Goal: Task Accomplishment & Management: Manage account settings

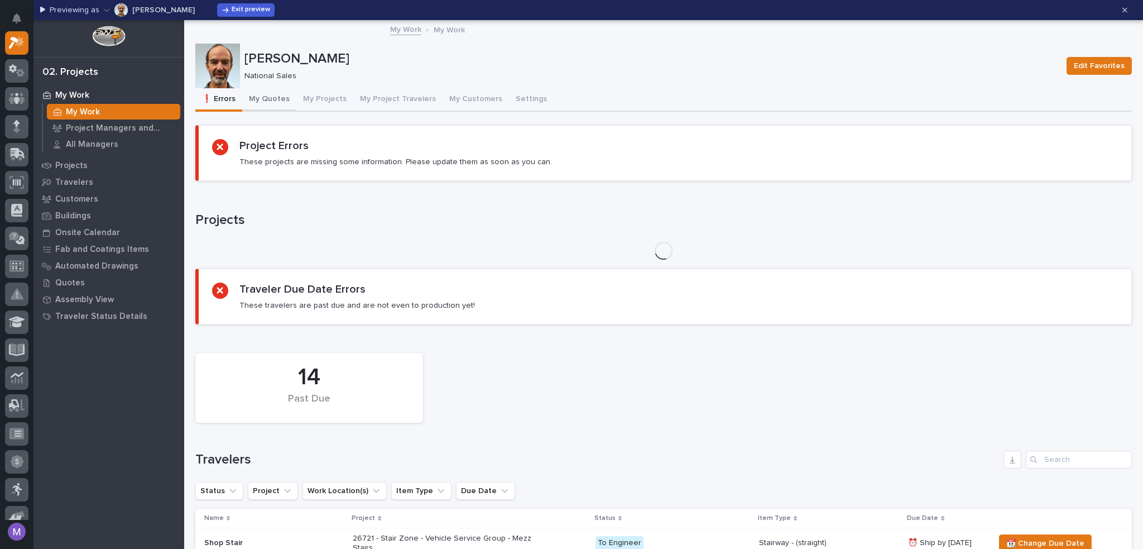
click at [266, 98] on button "My Quotes" at bounding box center [269, 99] width 54 height 23
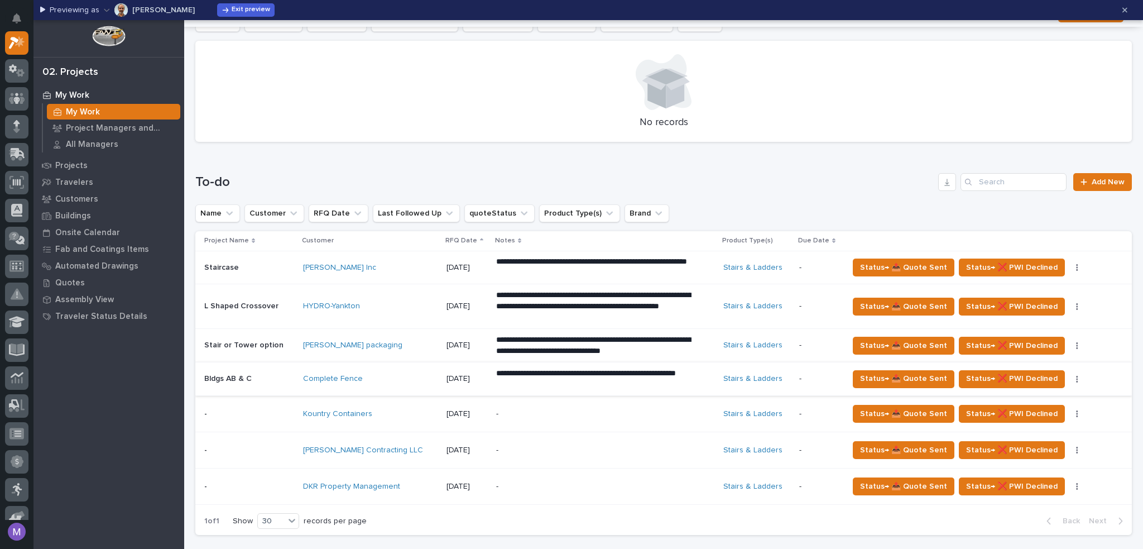
scroll to position [335, 0]
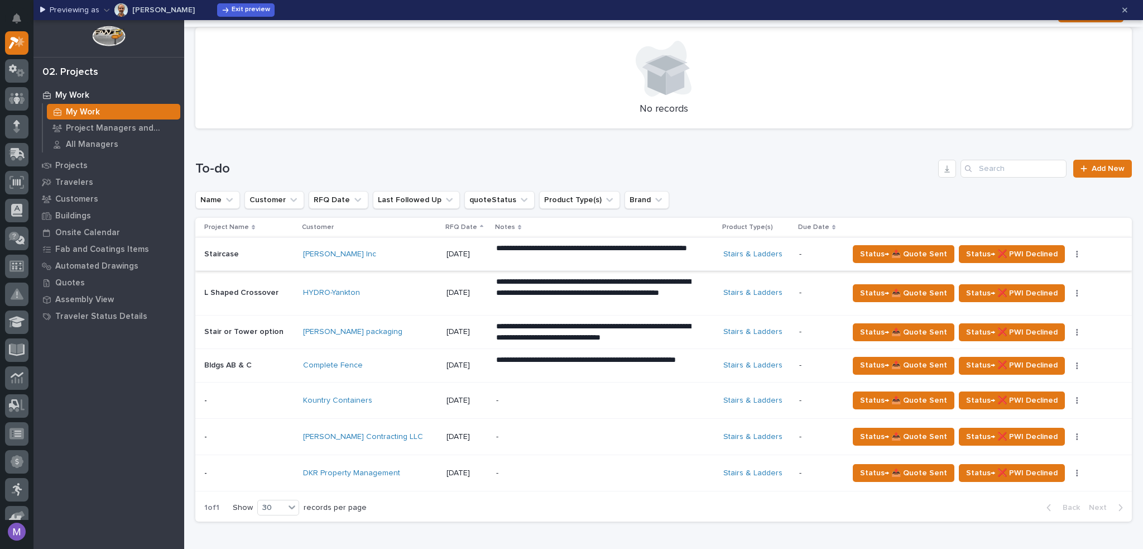
click at [1076, 251] on icon "button" at bounding box center [1077, 254] width 2 height 8
click at [1029, 271] on span "🗒️ Log Interaction" at bounding box center [1025, 276] width 65 height 13
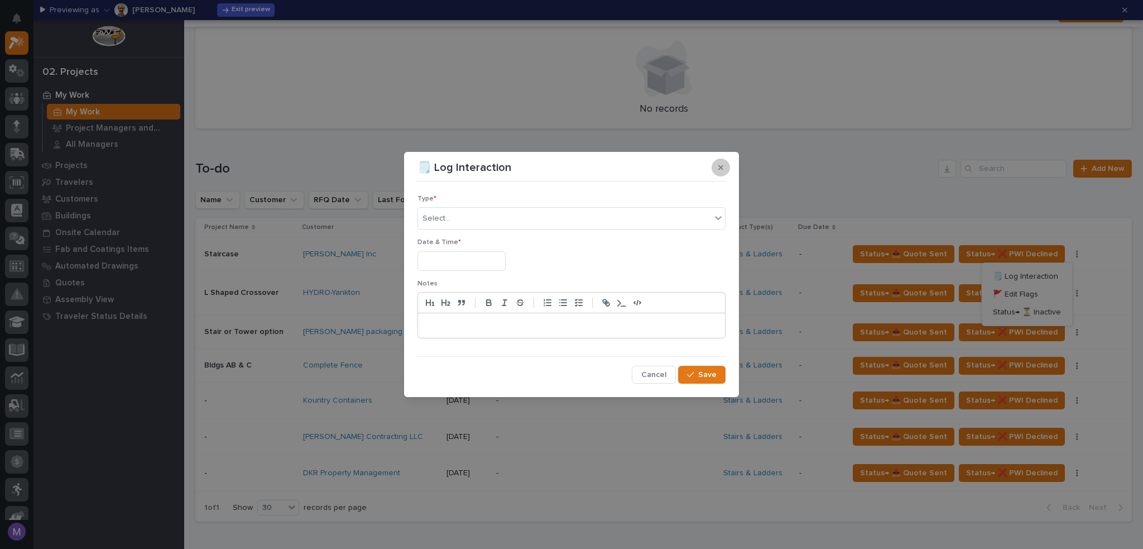
click at [718, 173] on button "button" at bounding box center [721, 168] width 18 height 18
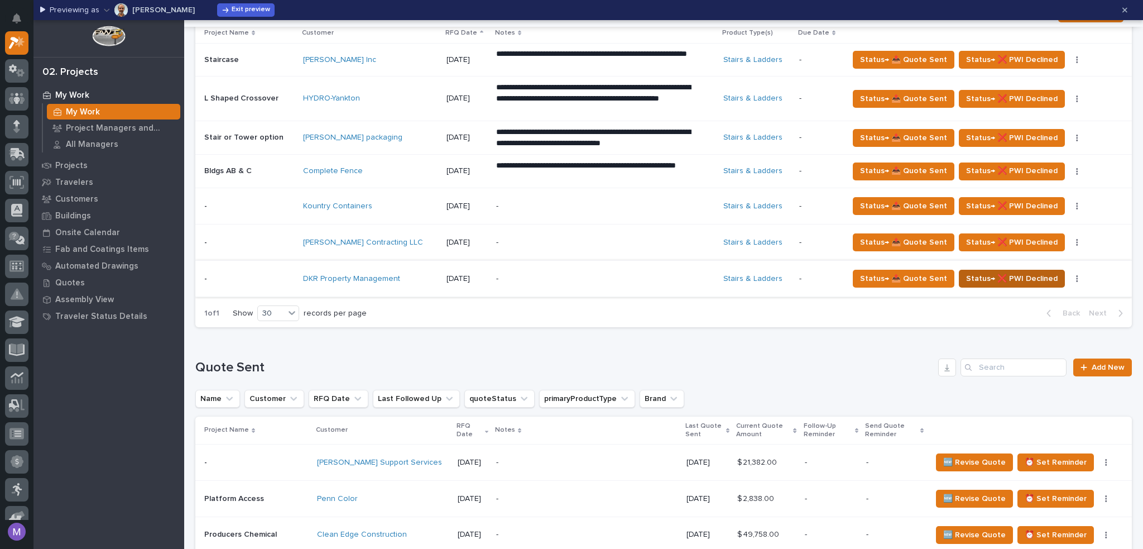
scroll to position [614, 0]
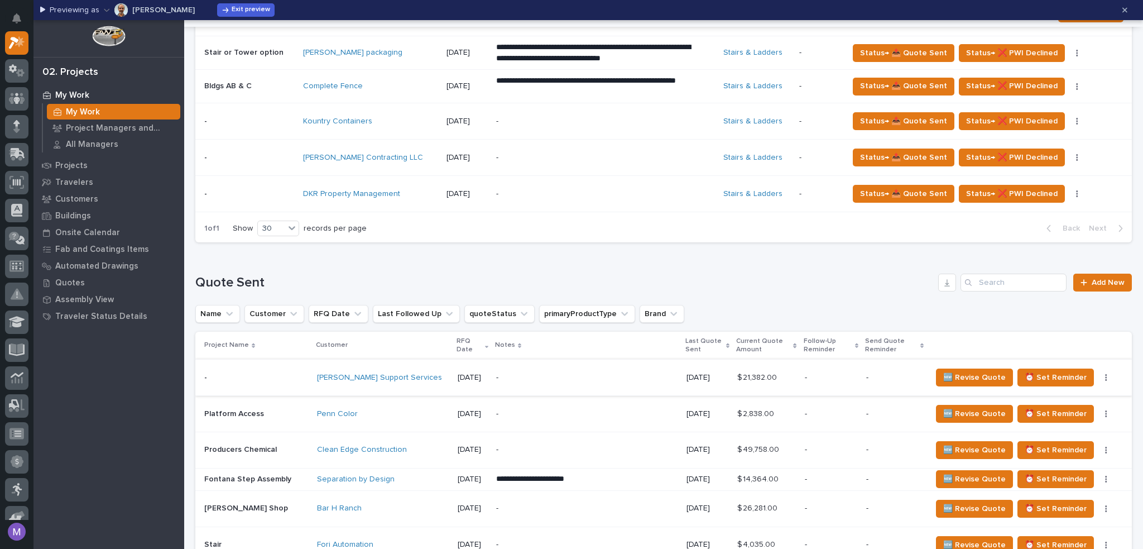
click at [1106, 374] on icon "button" at bounding box center [1107, 377] width 2 height 7
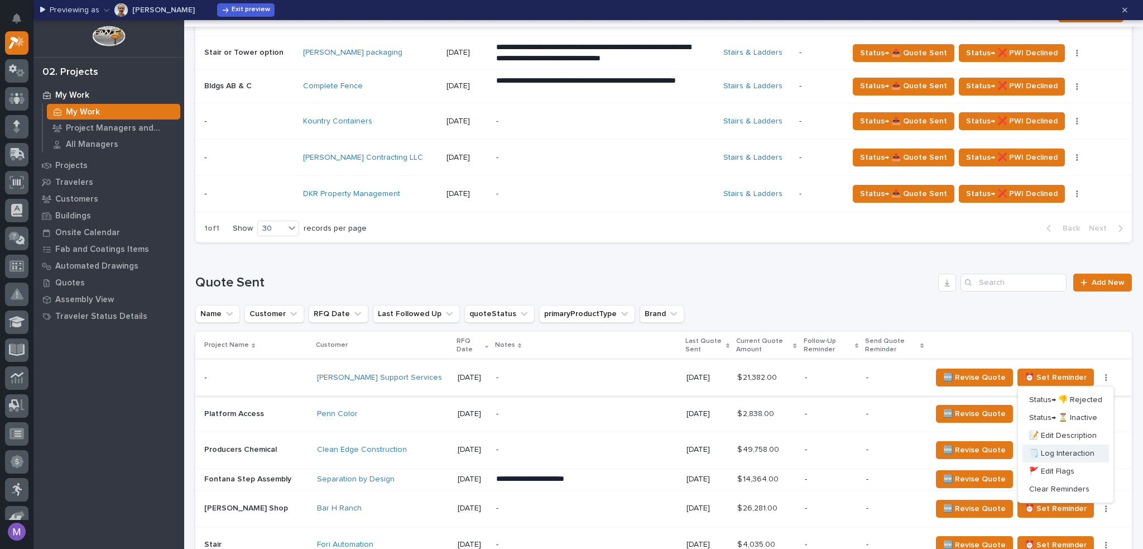
click at [1065, 451] on span "🗒️ Log Interaction" at bounding box center [1061, 453] width 65 height 13
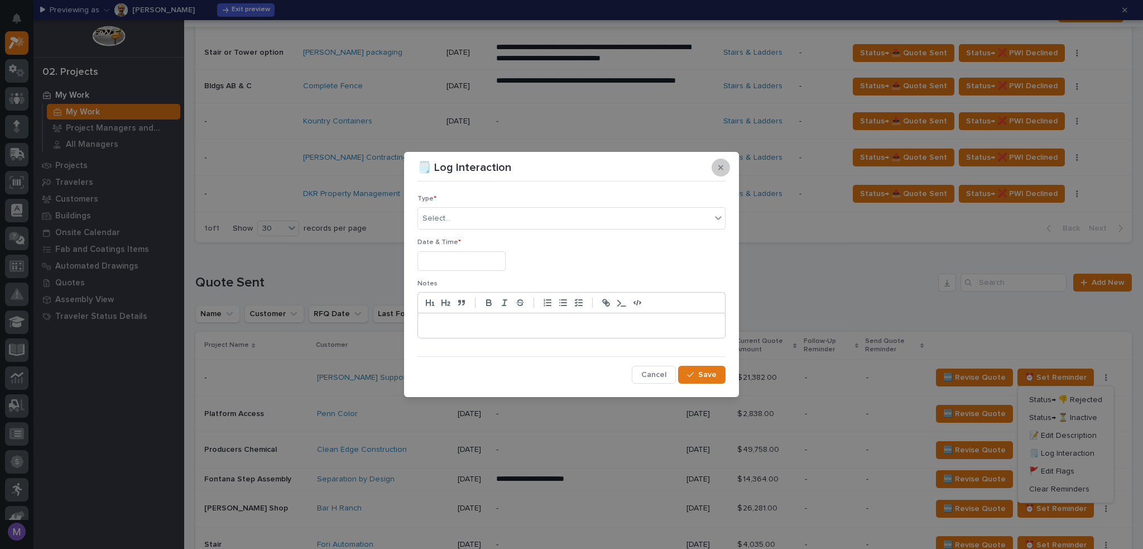
click at [718, 166] on icon "button" at bounding box center [720, 168] width 5 height 8
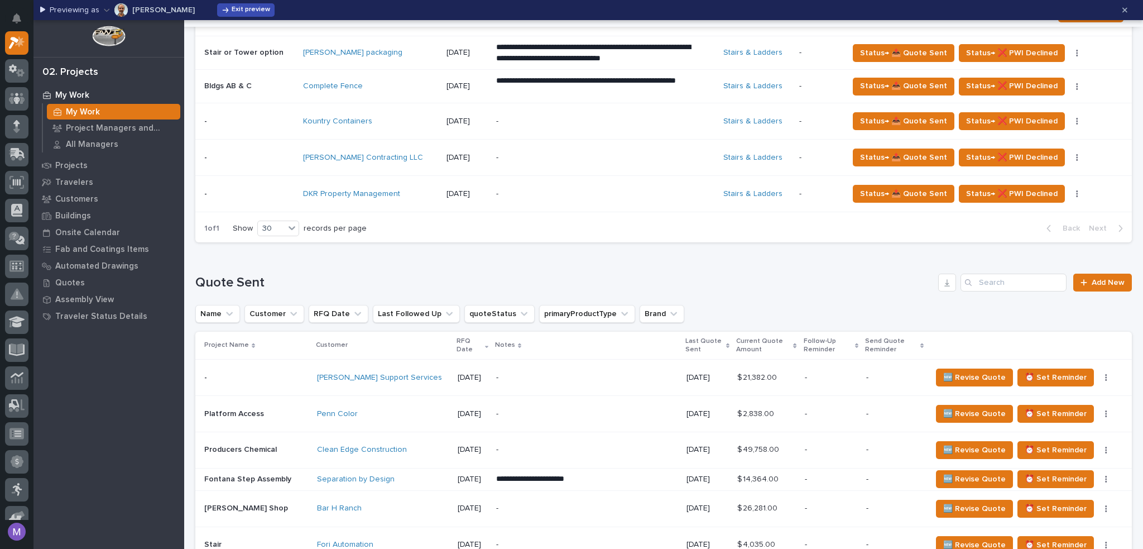
click at [232, 13] on span "Exit preview" at bounding box center [251, 10] width 39 height 9
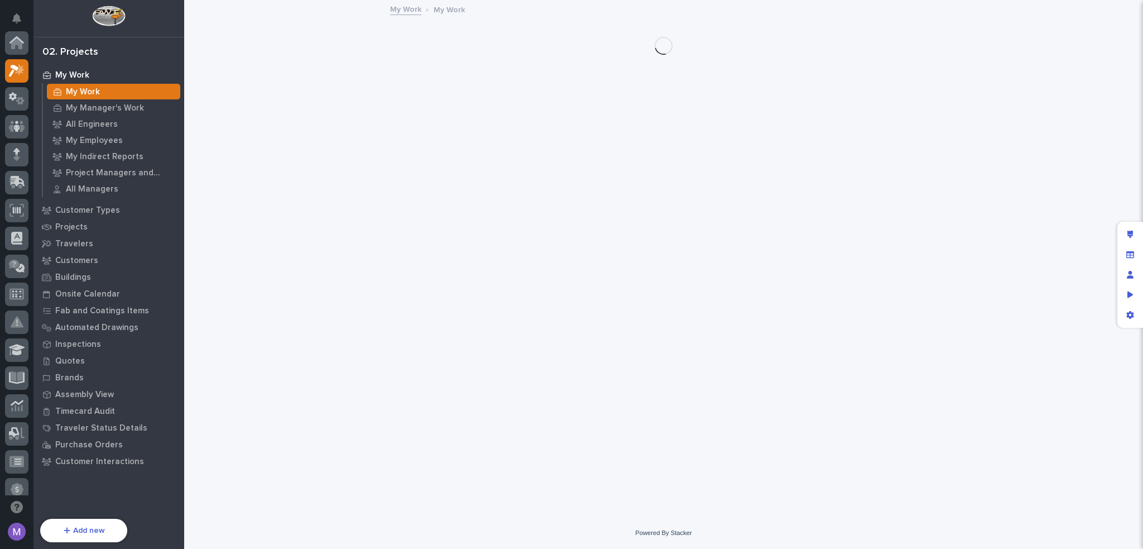
scroll to position [28, 0]
click at [1134, 236] on div "Edit layout" at bounding box center [1130, 234] width 20 height 20
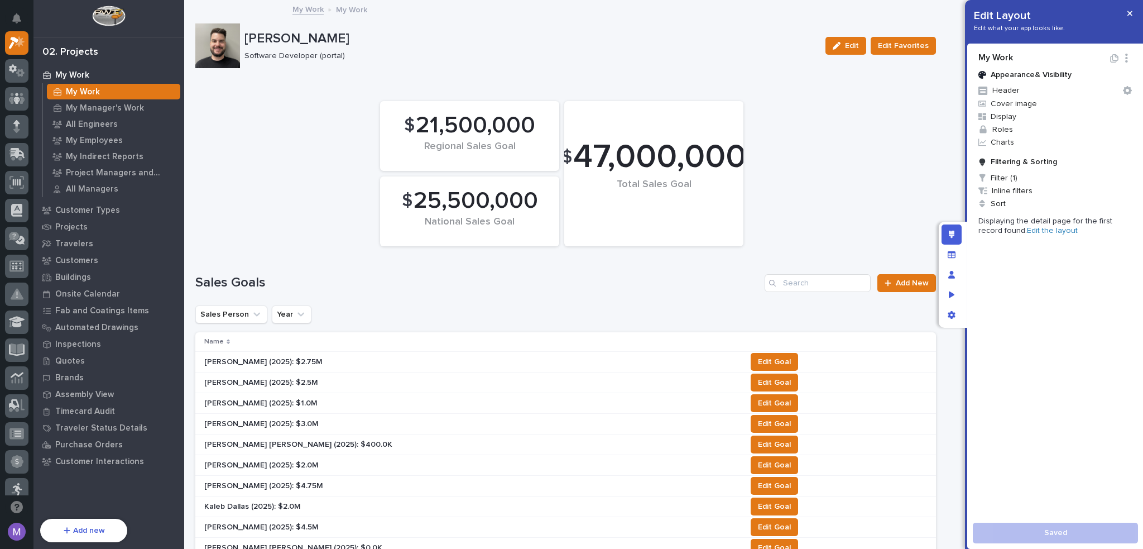
click at [1028, 232] on link "Edit the layout" at bounding box center [1052, 231] width 51 height 8
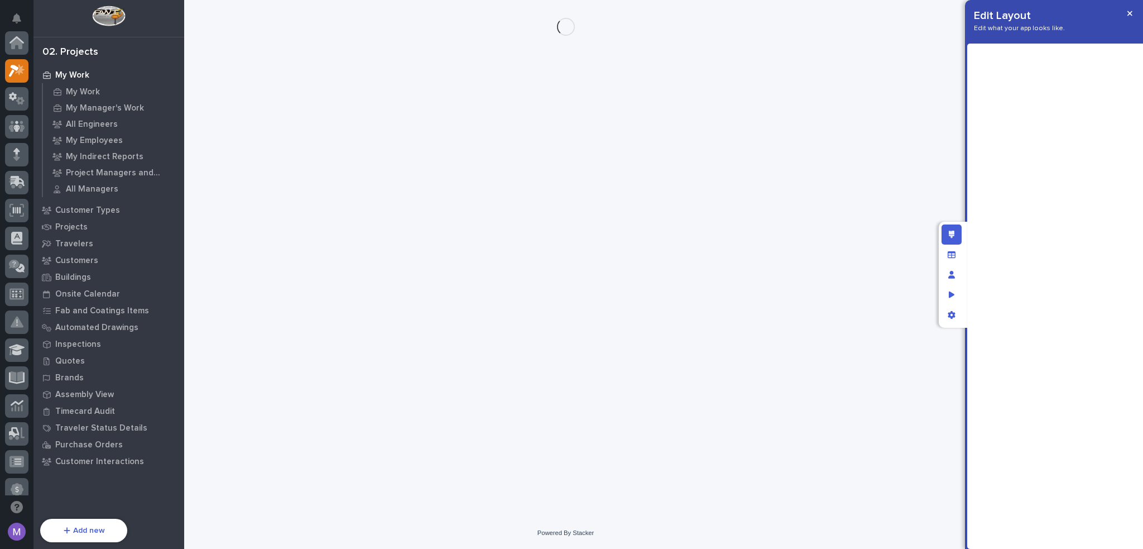
scroll to position [28, 0]
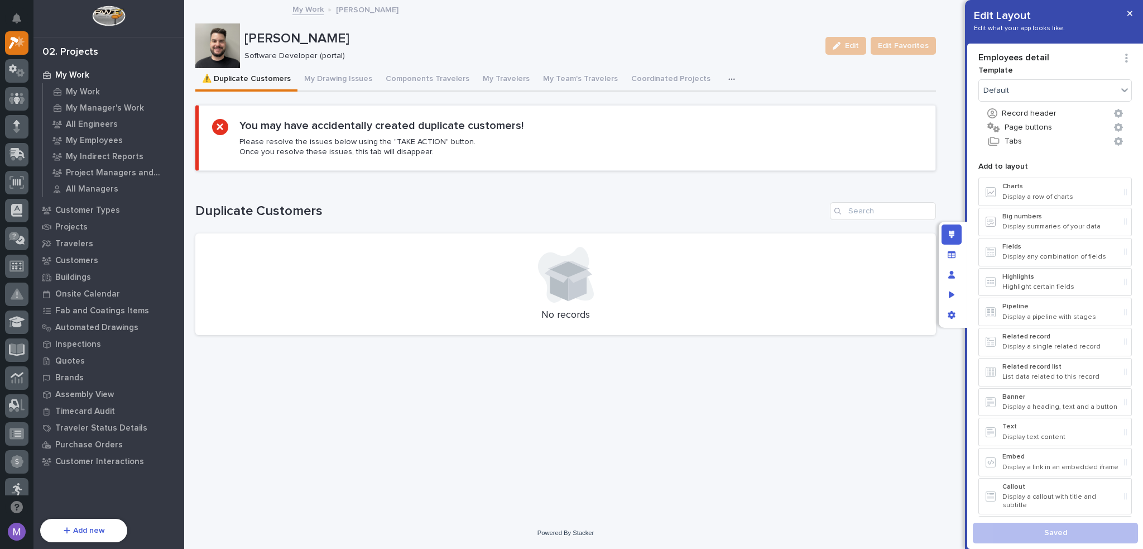
click at [729, 76] on icon "button" at bounding box center [732, 79] width 7 height 8
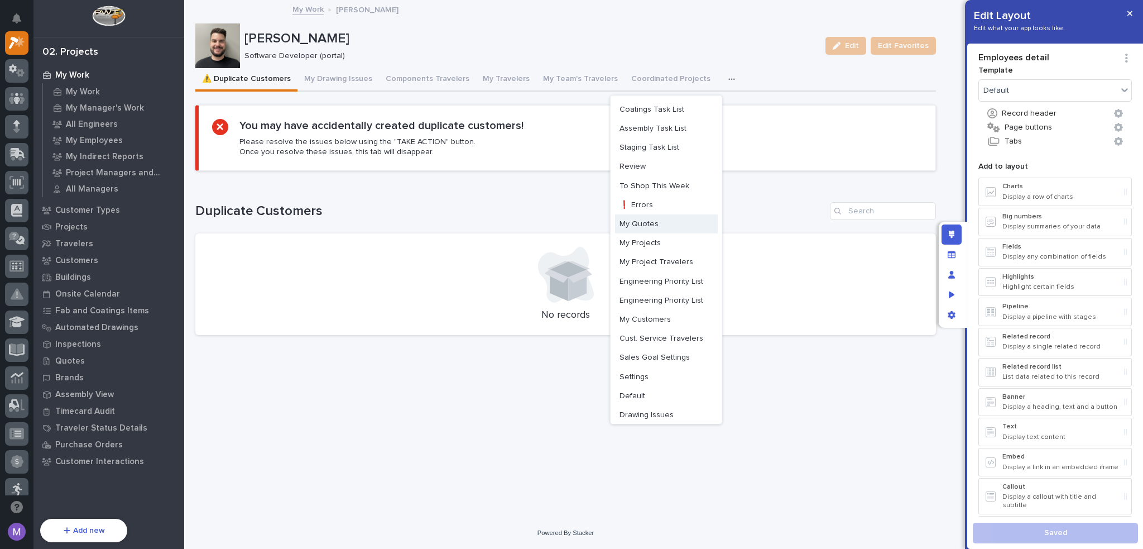
click at [648, 227] on span "My Quotes" at bounding box center [639, 224] width 39 height 10
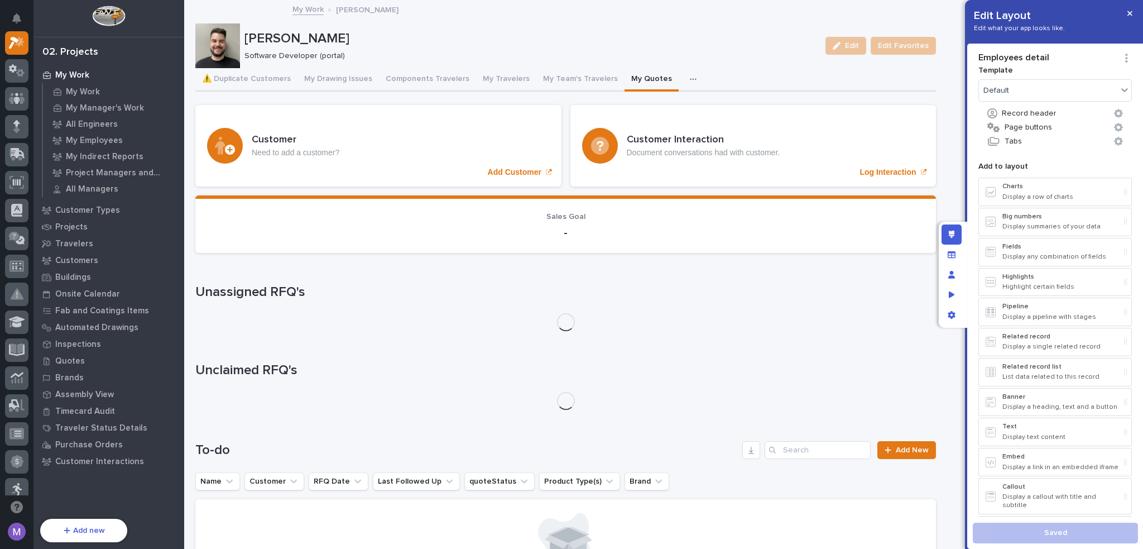
click at [660, 113] on div "Customer Interaction Document conversations had with customer. Log Interaction" at bounding box center [754, 146] width 366 height 82
click at [696, 132] on div "Customer Interaction Document conversations had with customer. Log Interaction" at bounding box center [754, 146] width 366 height 82
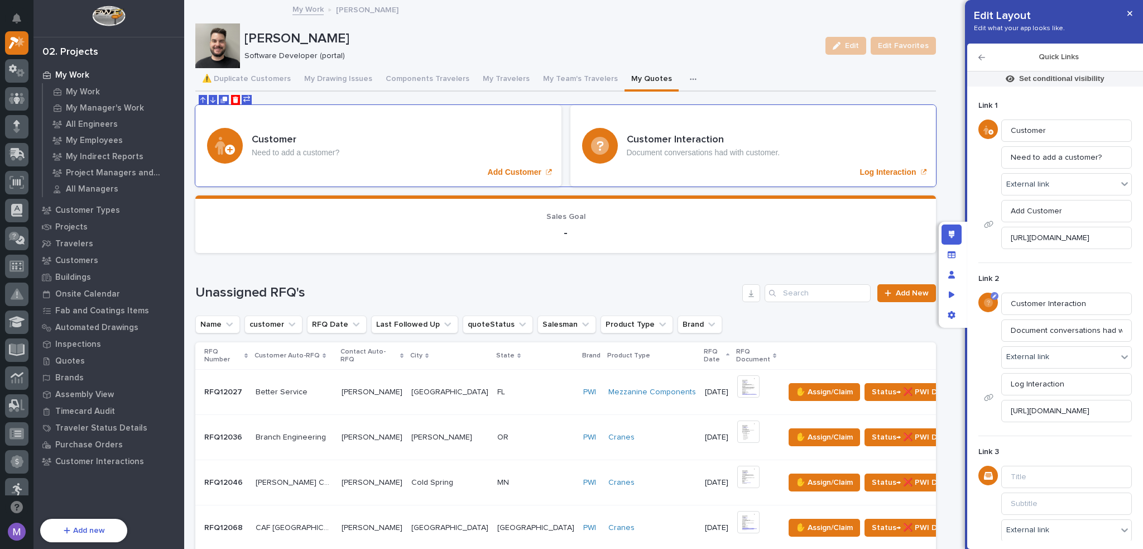
click at [990, 303] on icon "Edit link icon" at bounding box center [988, 302] width 9 height 9
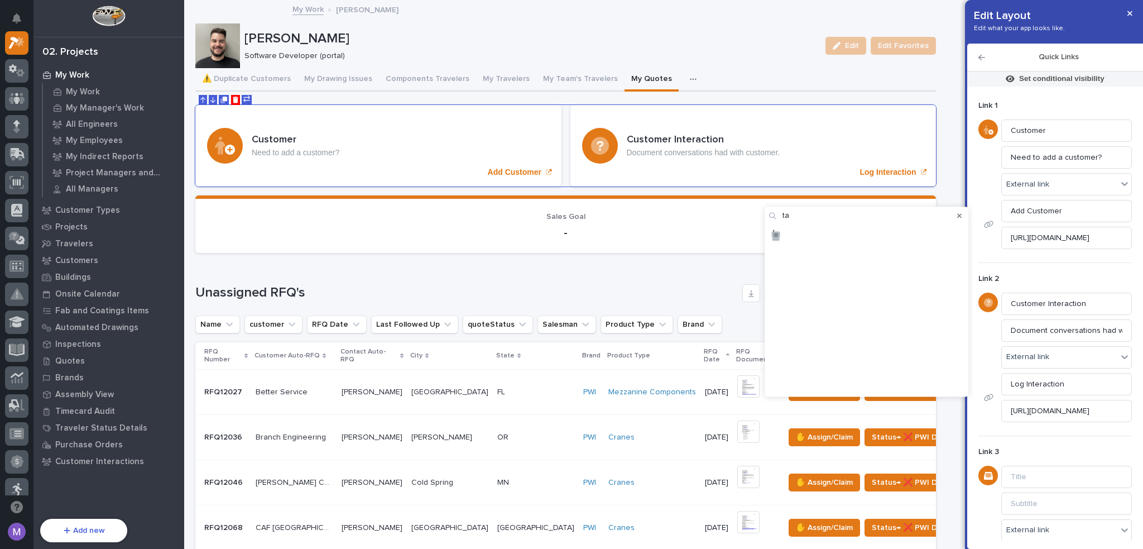
type input "t"
type input "c"
type input "m"
type input "d"
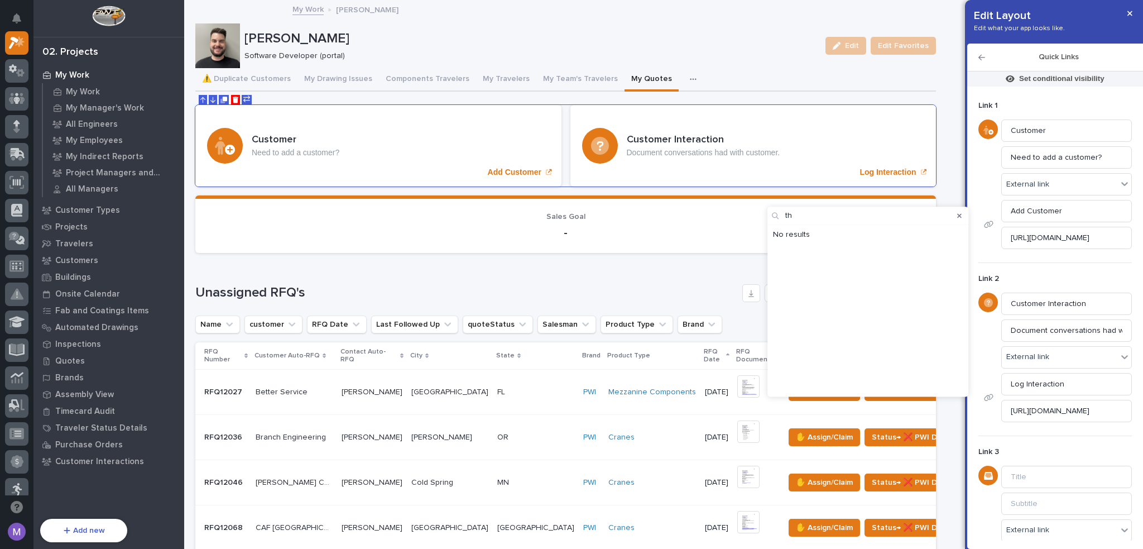
type input "t"
type input "e"
type input "s"
type input "m"
type input "r"
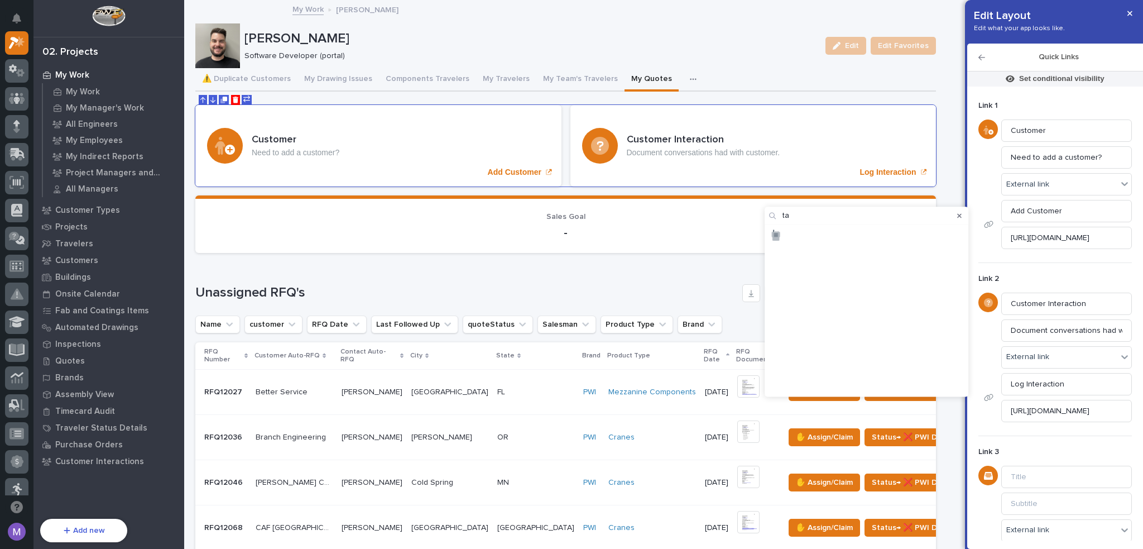
type input "t"
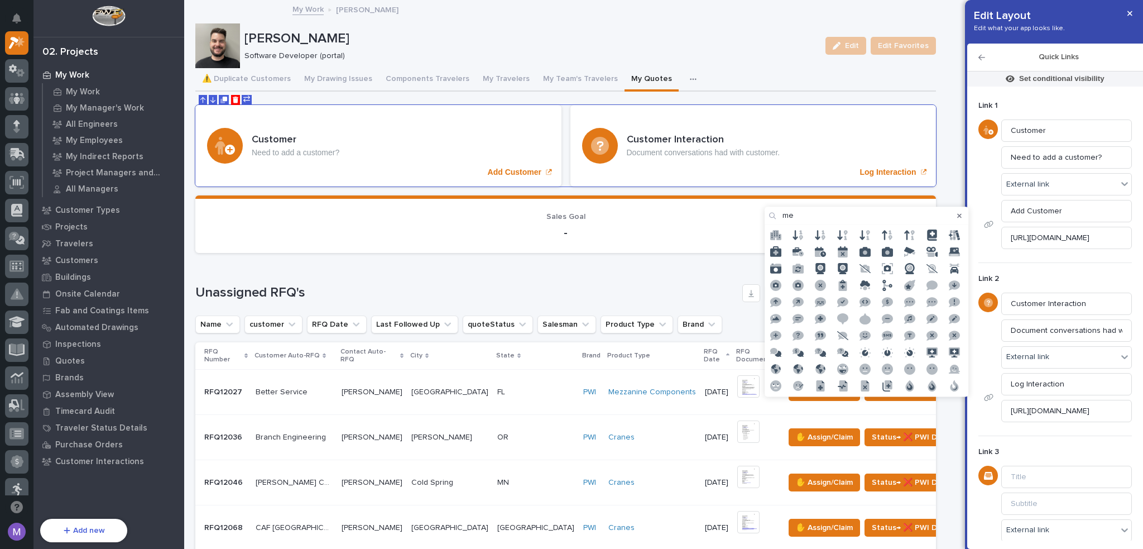
type input "m"
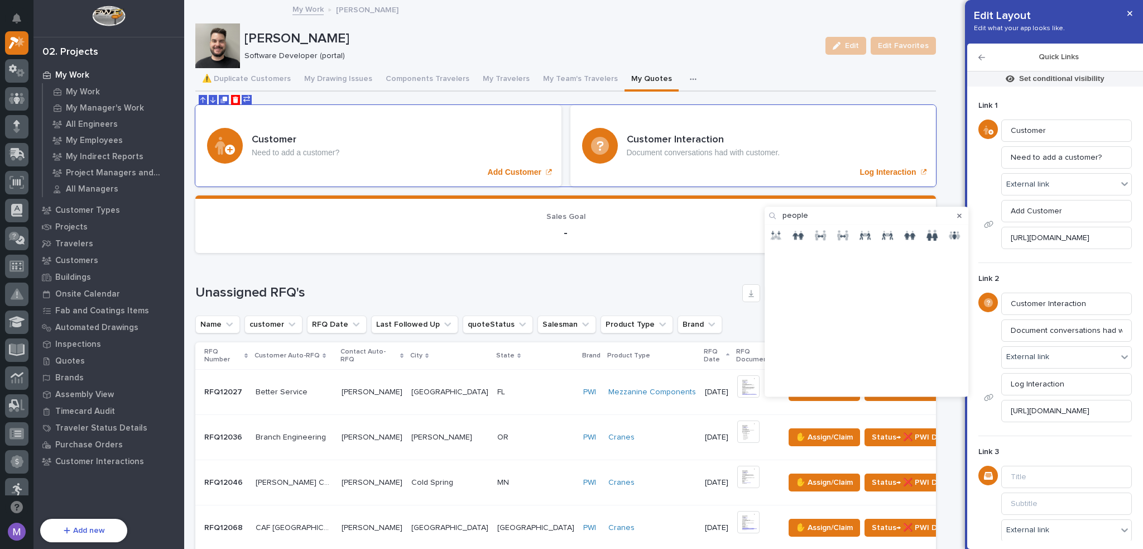
click at [827, 219] on input "people" at bounding box center [867, 216] width 204 height 18
click at [795, 216] on input "coomunicate" at bounding box center [868, 216] width 201 height 18
type input "communicate"
drag, startPoint x: 874, startPoint y: 214, endPoint x: 784, endPoint y: 217, distance: 90.5
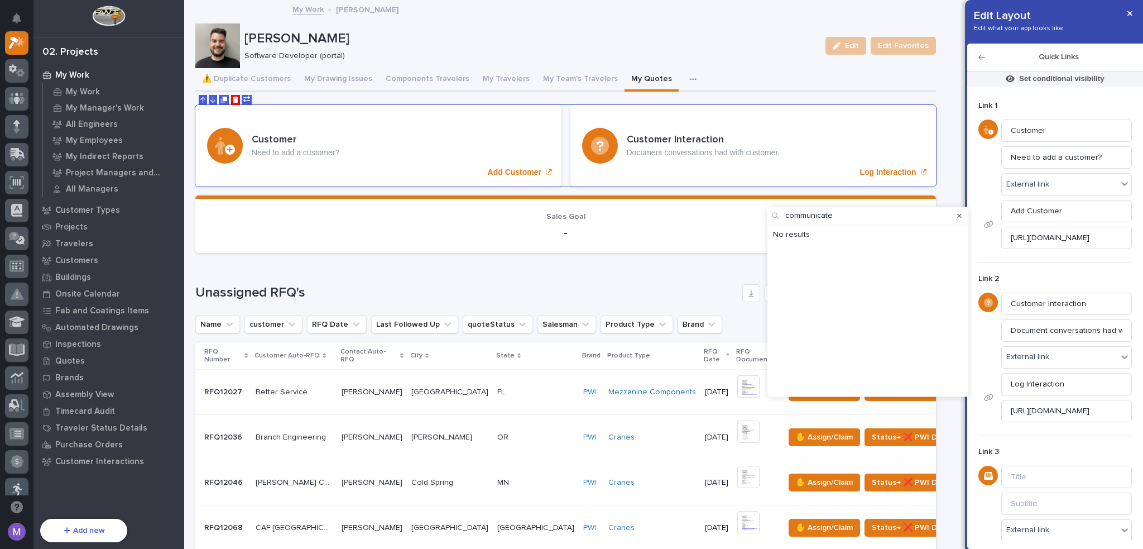
click at [784, 217] on div "communicate" at bounding box center [868, 216] width 201 height 18
type input "history"
click at [844, 236] on icon at bounding box center [846, 236] width 5 height 5
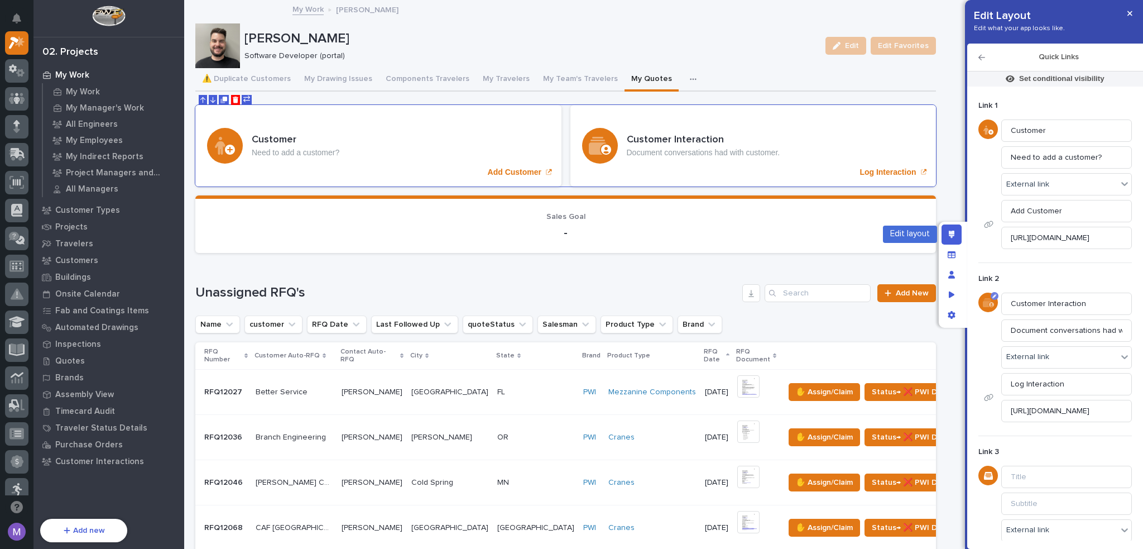
click at [960, 232] on div "Edit layout" at bounding box center [952, 234] width 20 height 20
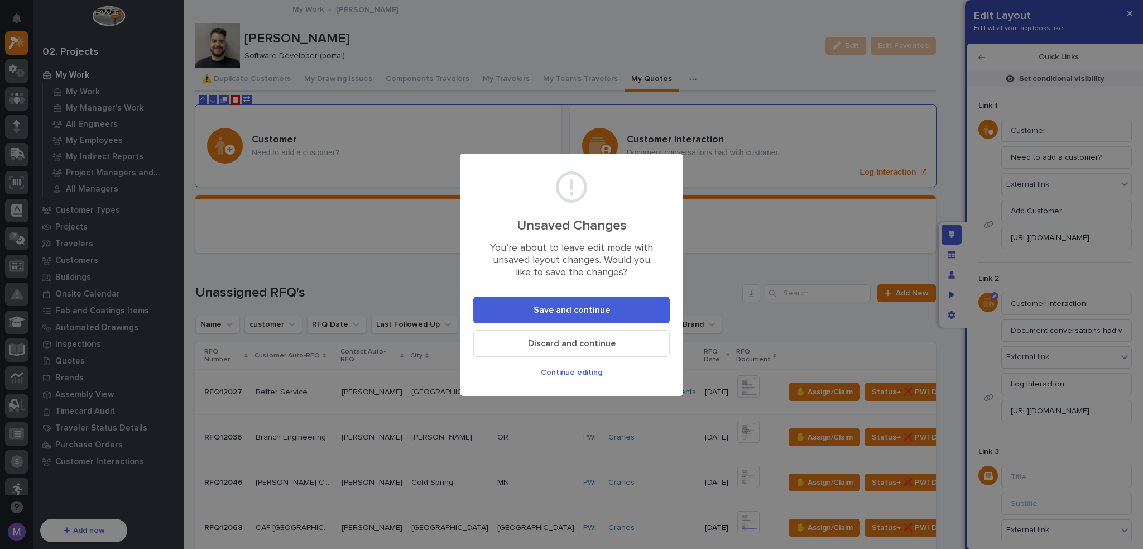
click at [627, 290] on section "Unsaved Changes You’re about to leave edit mode with unsaved layout changes. Wo…" at bounding box center [571, 275] width 223 height 242
click at [627, 307] on button "Save and continue" at bounding box center [571, 309] width 197 height 27
